Goal: Task Accomplishment & Management: Manage account settings

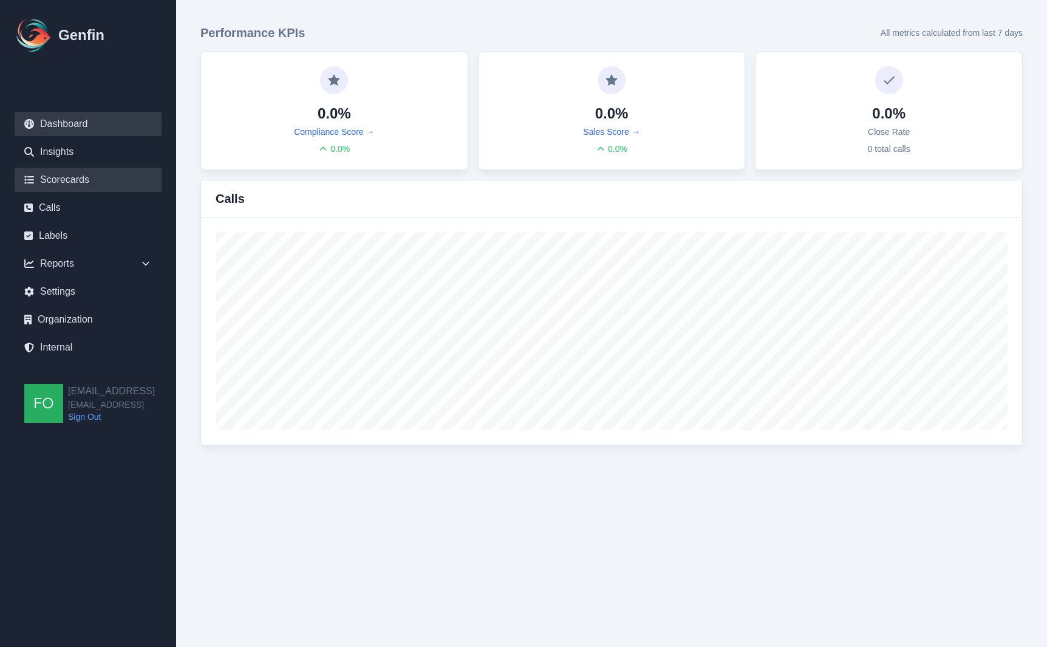
click at [96, 176] on link "Scorecards" at bounding box center [88, 180] width 147 height 24
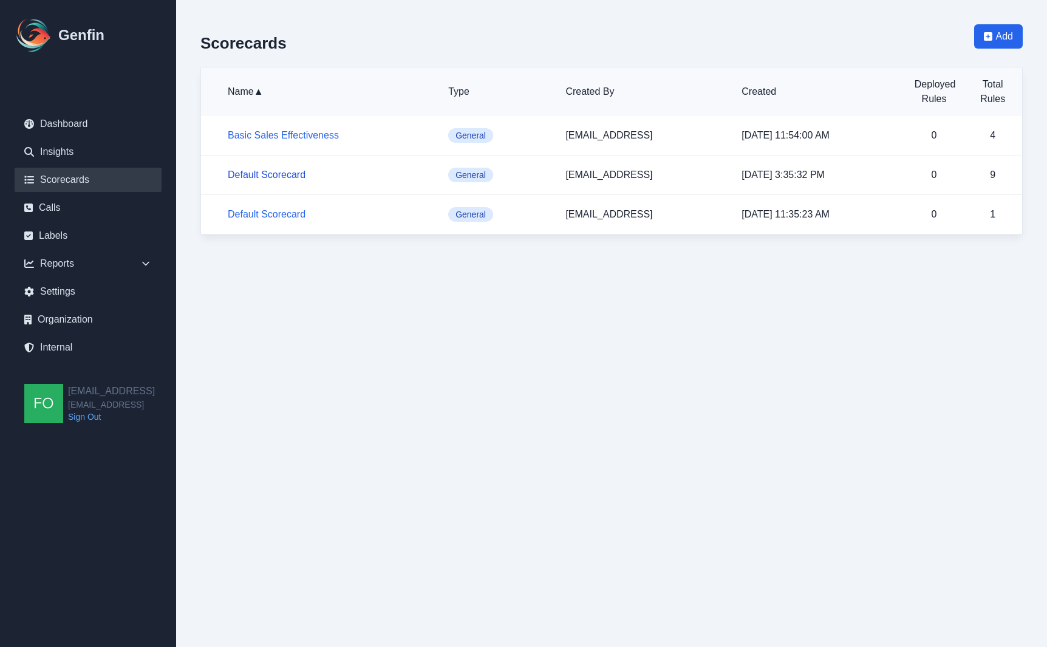
click at [273, 174] on link "Default Scorecard" at bounding box center [267, 174] width 78 height 10
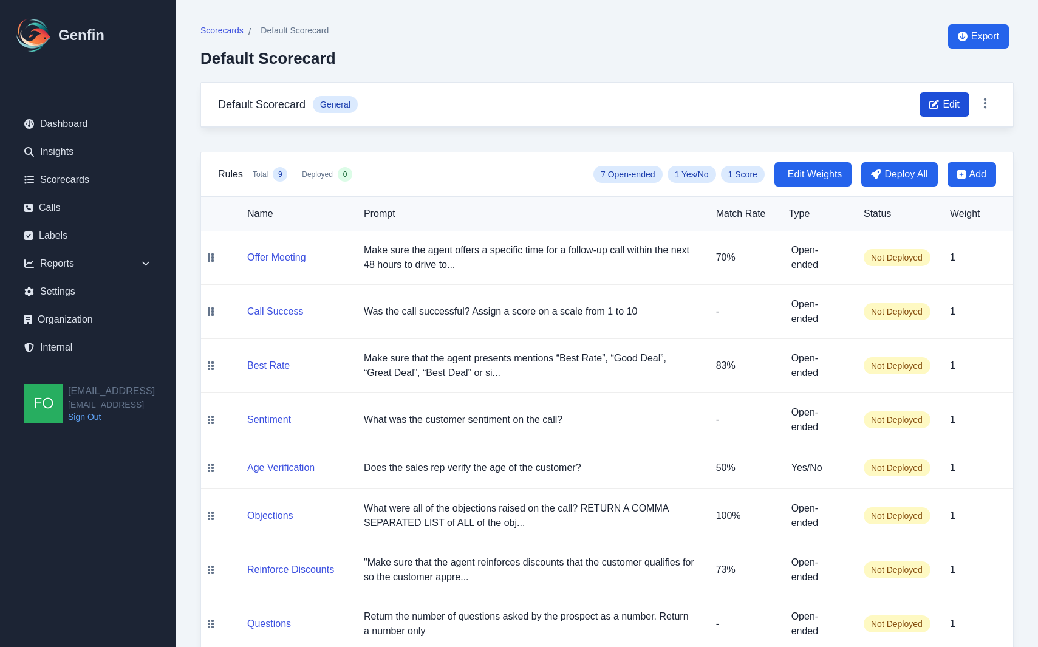
click at [952, 103] on span "Edit" at bounding box center [951, 104] width 17 height 15
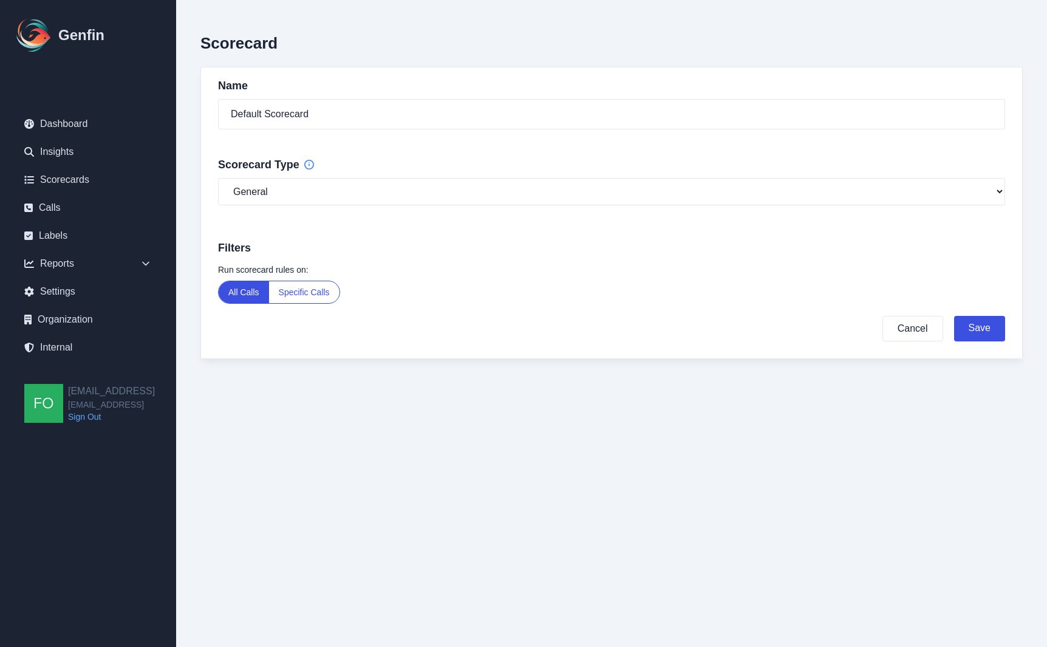
click at [315, 295] on button "Specific Calls" at bounding box center [304, 292] width 70 height 22
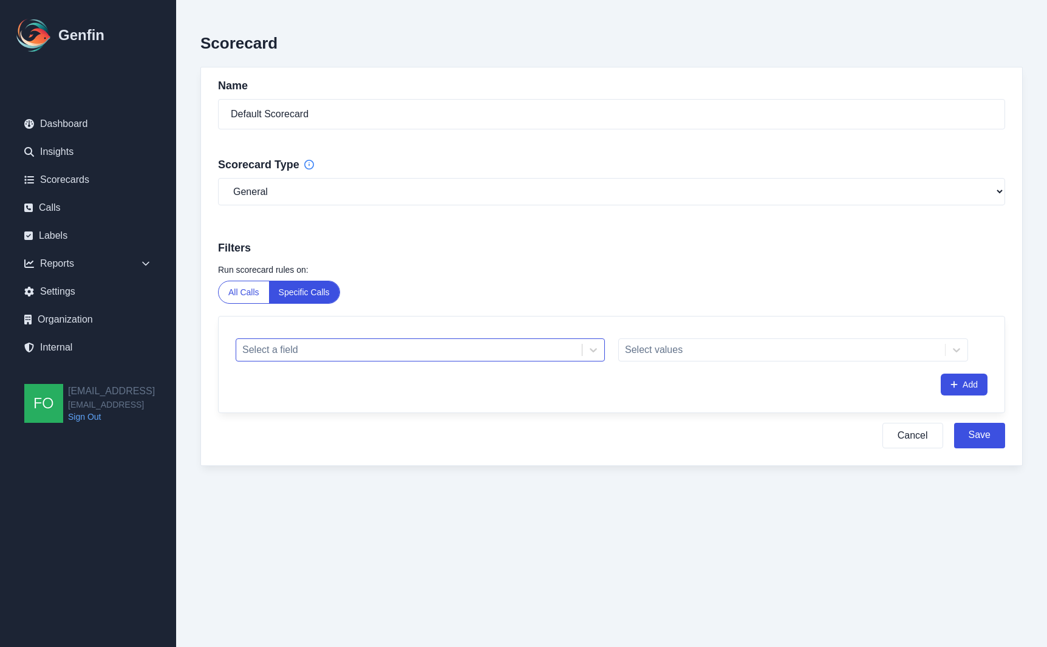
click at [329, 350] on div at bounding box center [408, 349] width 333 height 17
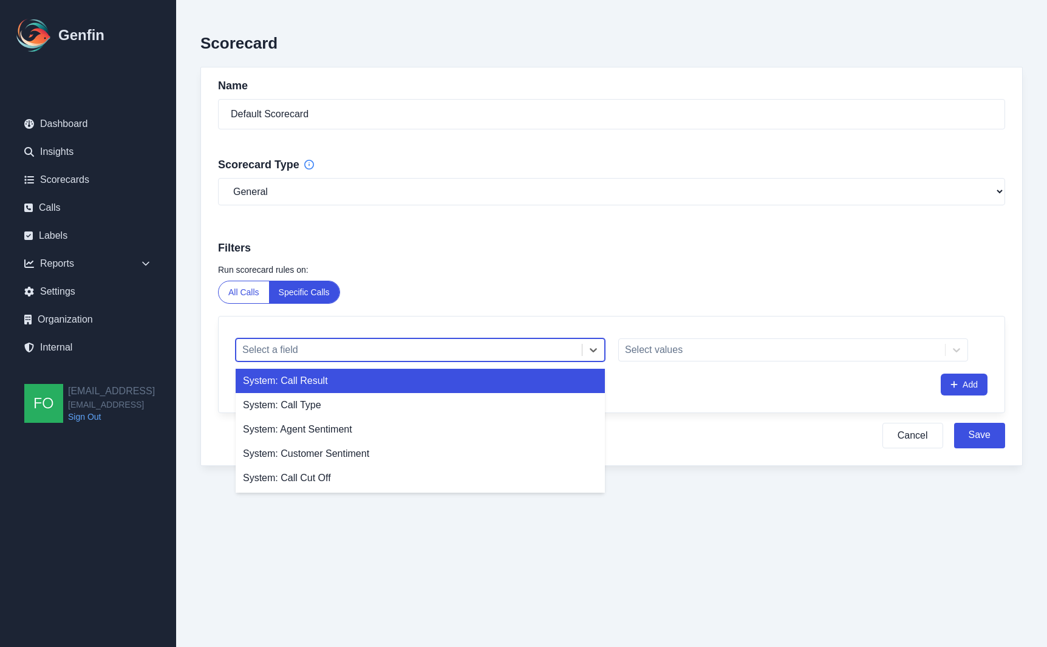
click at [292, 381] on div "System: Call Result" at bounding box center [420, 381] width 369 height 24
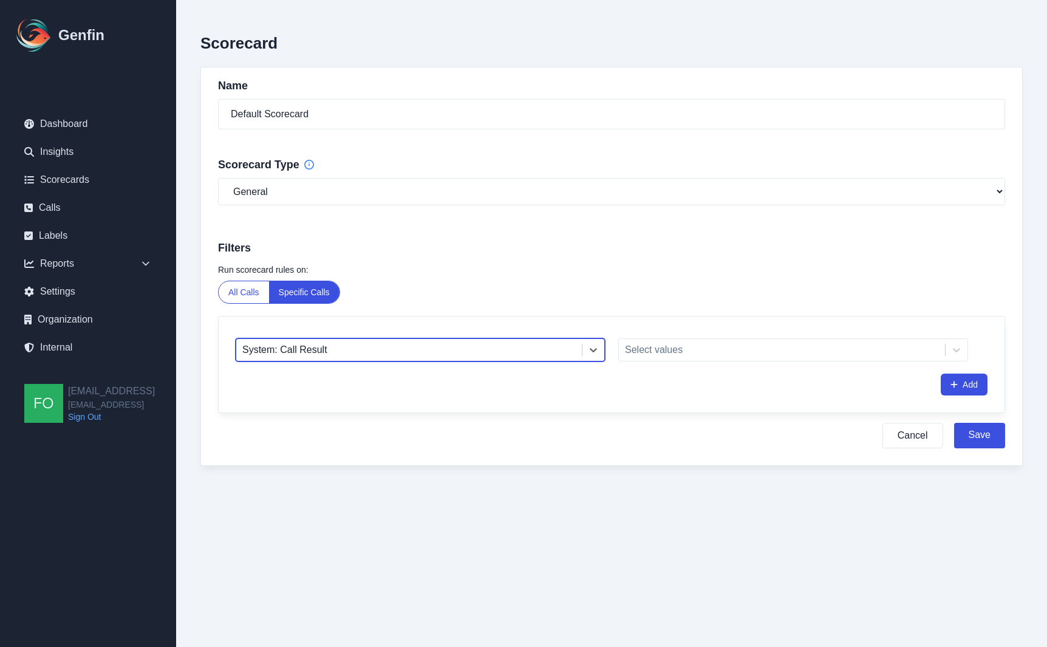
click at [400, 436] on div "Cancel Save" at bounding box center [611, 436] width 787 height 26
